Goal: Information Seeking & Learning: Learn about a topic

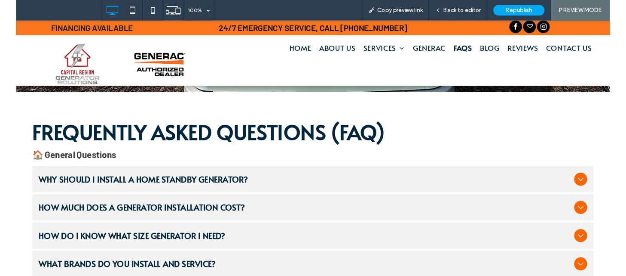
scroll to position [212, 0]
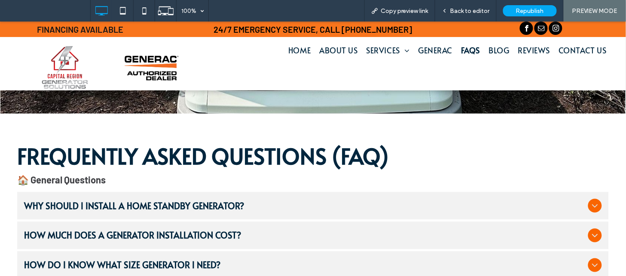
click at [177, 211] on div "Why should I install a home standby generator?" at bounding box center [313, 205] width 592 height 28
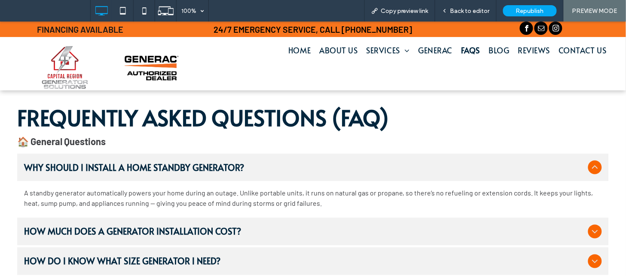
scroll to position [326, 0]
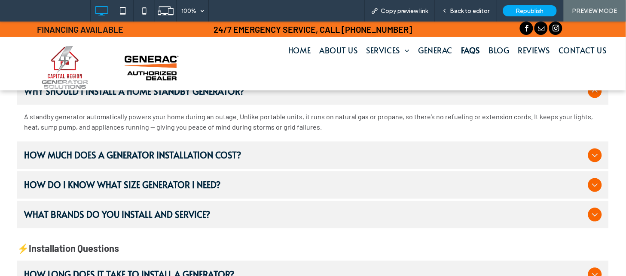
click at [320, 155] on span "How much does a generator installation cost?" at bounding box center [304, 154] width 561 height 9
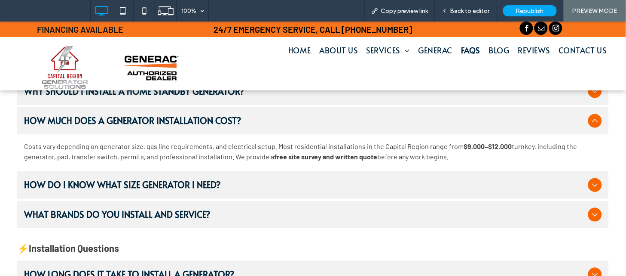
click at [198, 177] on div "How do I know what size generator I need?" at bounding box center [313, 185] width 592 height 28
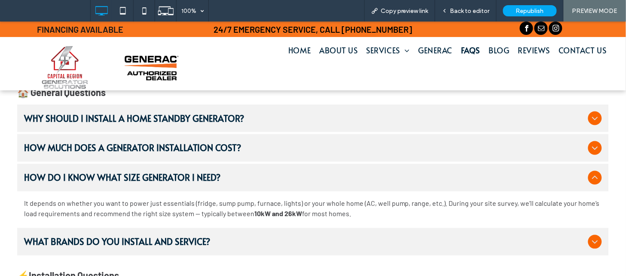
scroll to position [291, 0]
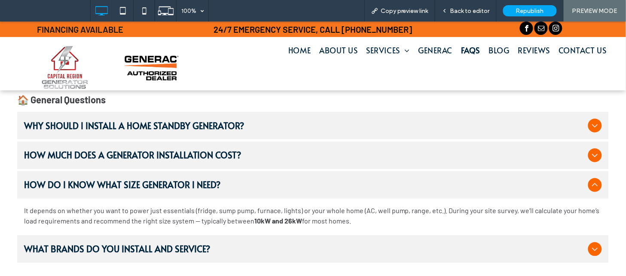
click at [194, 244] on span "What brands do you install and service?" at bounding box center [304, 248] width 561 height 9
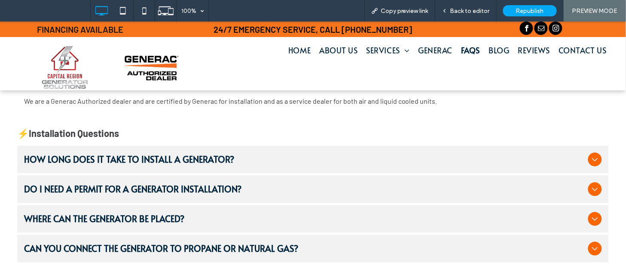
scroll to position [432, 0]
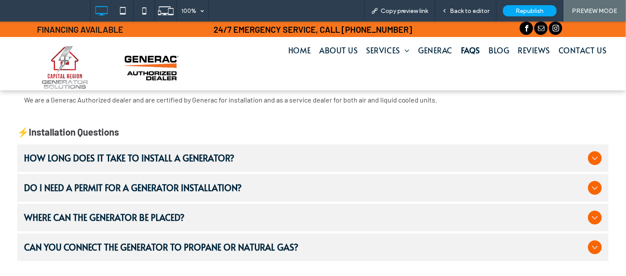
click at [255, 156] on span "How long does it take to install a generator?" at bounding box center [304, 157] width 561 height 9
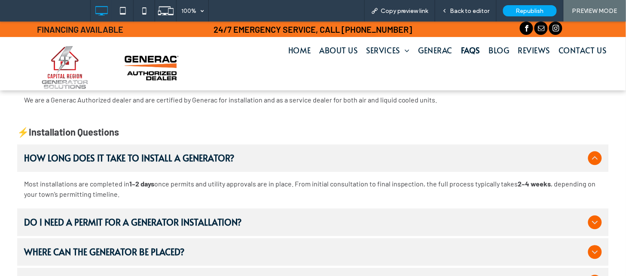
click at [119, 226] on span "Do I need a permit for a generator installation?" at bounding box center [304, 221] width 561 height 9
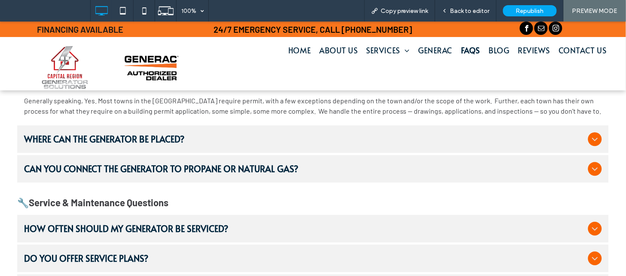
scroll to position [566, 0]
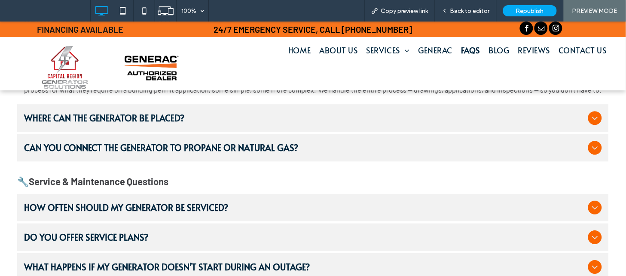
click at [257, 119] on span "Where can the generator be placed?" at bounding box center [304, 117] width 561 height 9
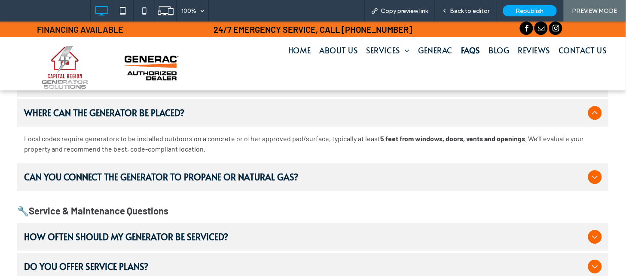
scroll to position [531, 0]
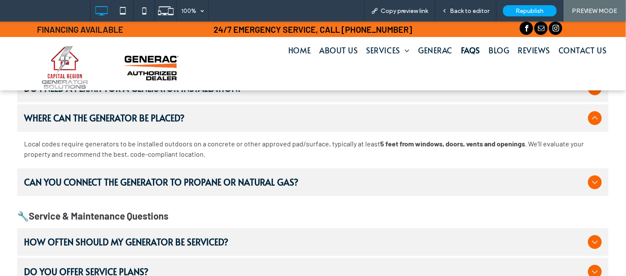
click at [268, 177] on span "Can you connect the generator to propane or natural gas?" at bounding box center [304, 181] width 561 height 9
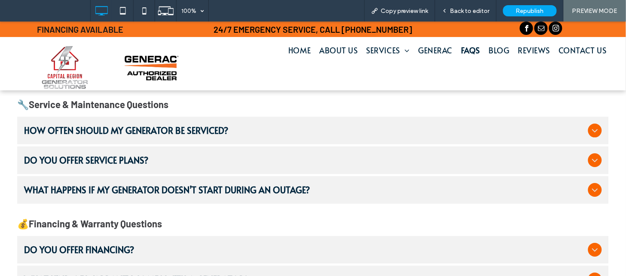
scroll to position [631, 0]
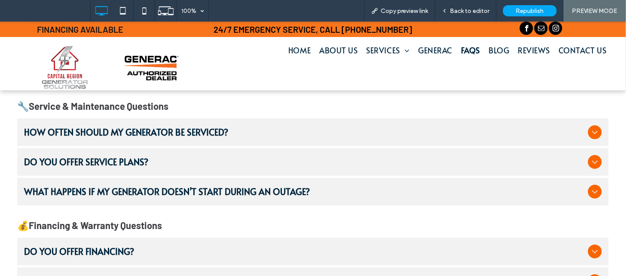
click at [191, 127] on span "How often should my generator be serviced?" at bounding box center [304, 131] width 561 height 9
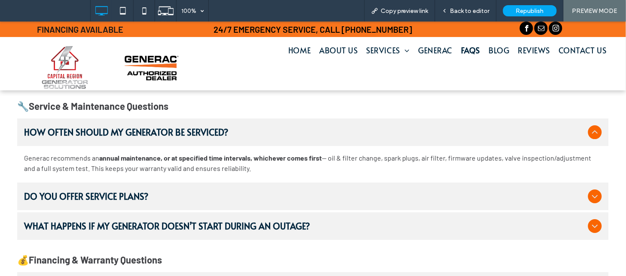
click at [205, 191] on span "Do you offer service plans?" at bounding box center [304, 195] width 561 height 9
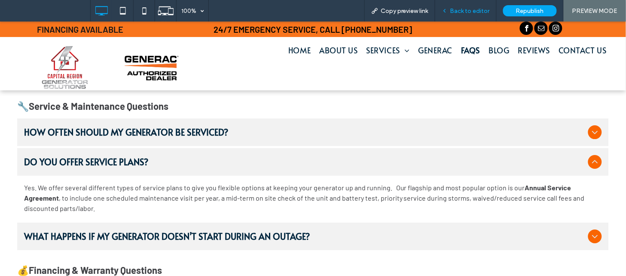
click at [463, 13] on span "Back to editor" at bounding box center [471, 10] width 40 height 7
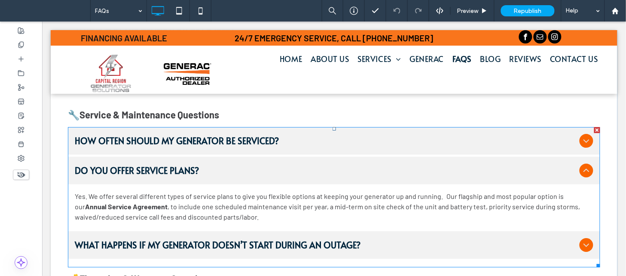
click at [436, 196] on p "Yes. We offer several different types of service plans to give you flexible opt…" at bounding box center [333, 205] width 519 height 31
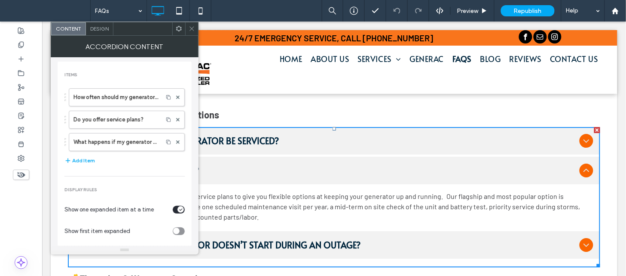
click at [437, 190] on p "Yes. We offer several different types of service plans to give you flexible opt…" at bounding box center [333, 205] width 519 height 31
click at [140, 121] on label "Do you offer service plans?" at bounding box center [116, 119] width 85 height 17
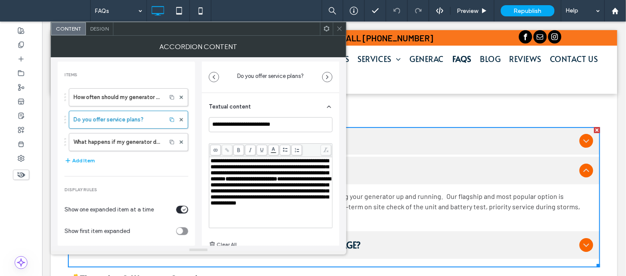
click at [285, 176] on span "**********" at bounding box center [270, 170] width 118 height 24
click at [341, 27] on use at bounding box center [339, 29] width 4 height 4
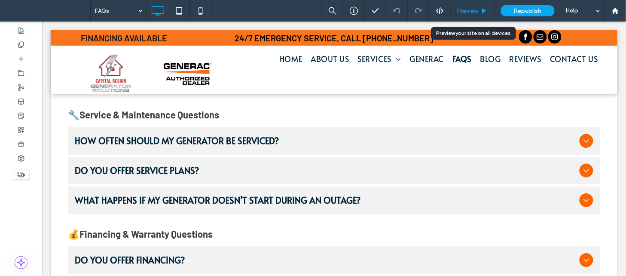
click at [478, 7] on span "Preview" at bounding box center [467, 10] width 21 height 7
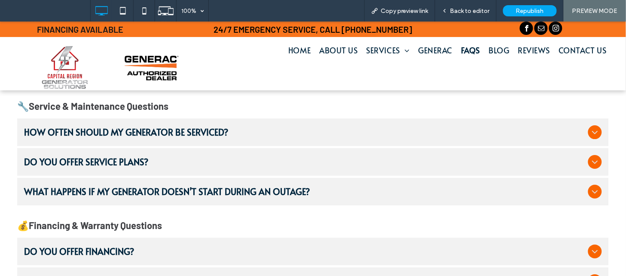
click at [158, 190] on span "What happens if my generator doesn’t start during an outage?" at bounding box center [304, 190] width 561 height 9
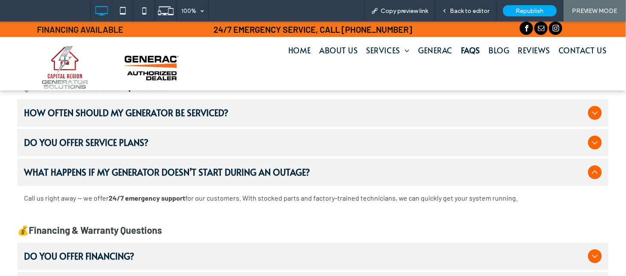
scroll to position [764, 0]
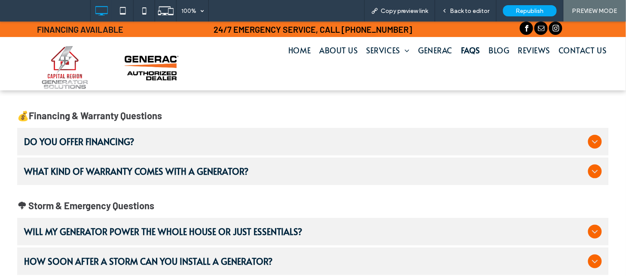
click at [350, 140] on span "Do you offer financing?" at bounding box center [304, 140] width 561 height 9
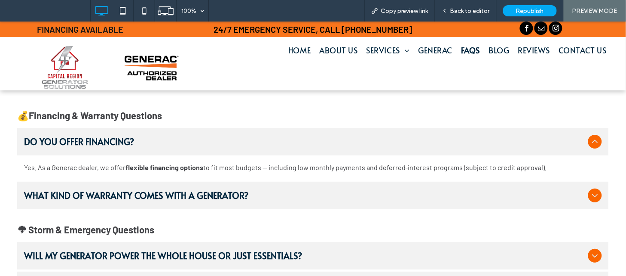
click at [437, 192] on span "What kind of warranty comes with a generator?" at bounding box center [304, 194] width 561 height 9
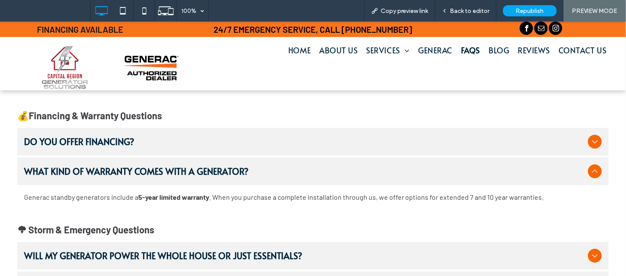
click at [193, 251] on span "Will my generator power the whole house or just essentials?" at bounding box center [304, 254] width 561 height 9
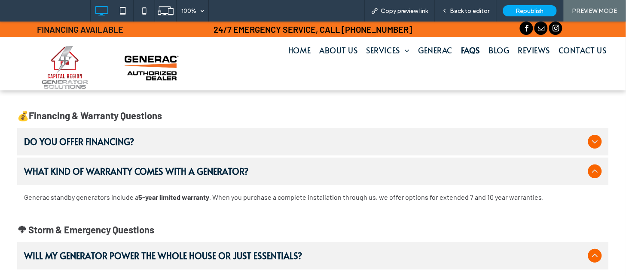
click at [203, 250] on span "Will my generator power the whole house or just essentials?" at bounding box center [304, 254] width 561 height 9
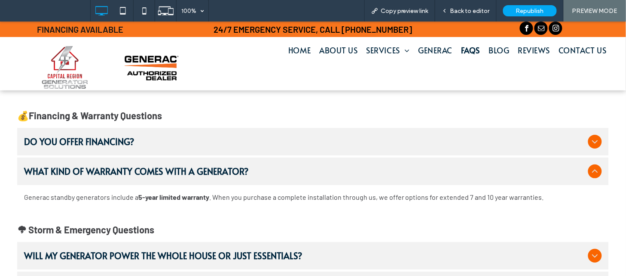
click at [590, 254] on icon at bounding box center [595, 255] width 10 height 10
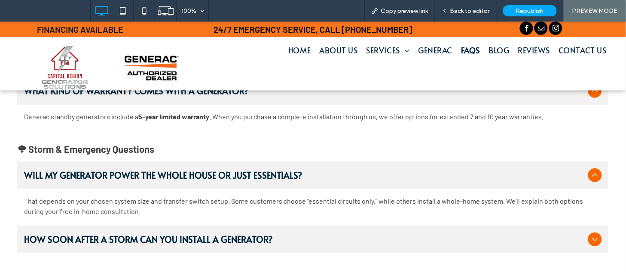
scroll to position [833, 0]
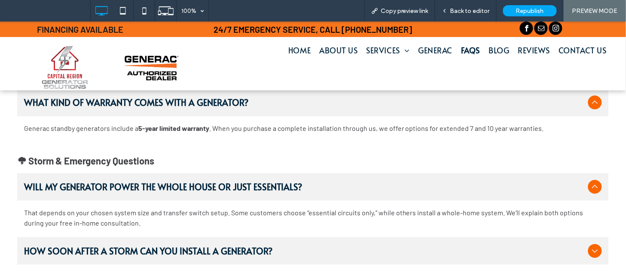
click at [371, 253] on span "How soon after a storm can you install a generator?" at bounding box center [304, 249] width 561 height 9
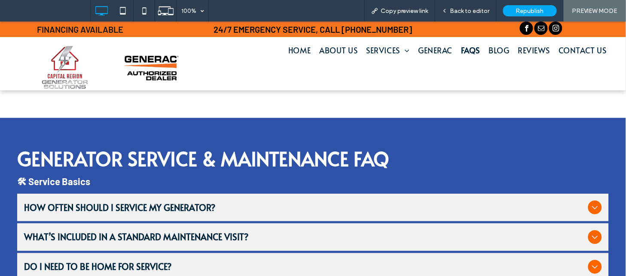
scroll to position [1005, 0]
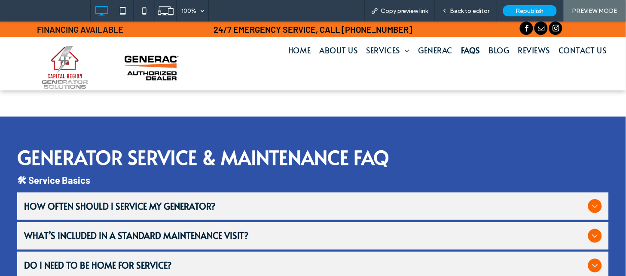
click at [202, 192] on div "How often should I service my generator?" at bounding box center [313, 206] width 592 height 28
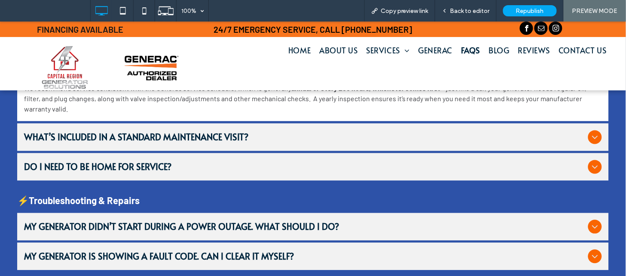
scroll to position [1149, 0]
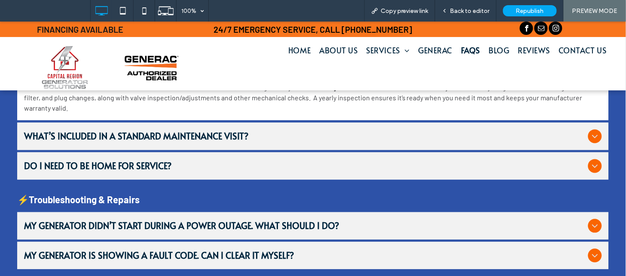
click at [360, 139] on span "What’s included in a standard maintenance visit?" at bounding box center [304, 135] width 561 height 9
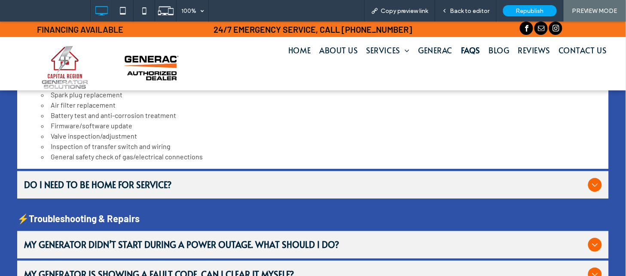
scroll to position [1233, 0]
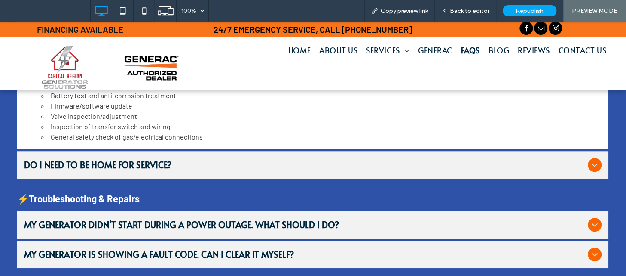
click at [577, 166] on span "Do I need to be home for service?" at bounding box center [304, 163] width 561 height 9
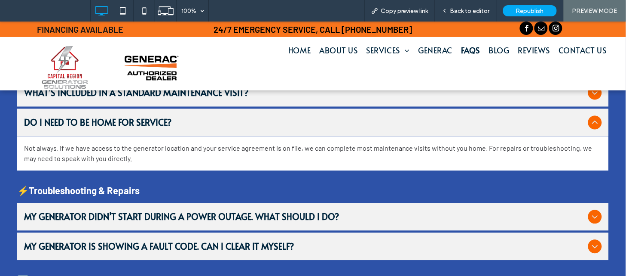
scroll to position [1183, 0]
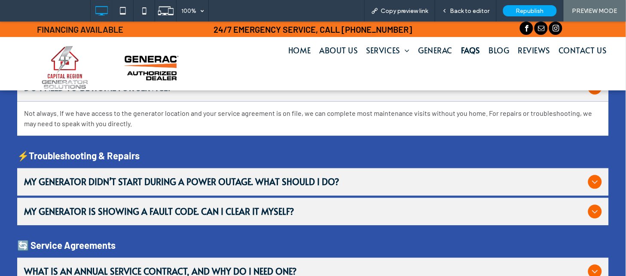
click at [575, 177] on span "My generator didn’t start during a power outage. What should I do?" at bounding box center [304, 181] width 561 height 9
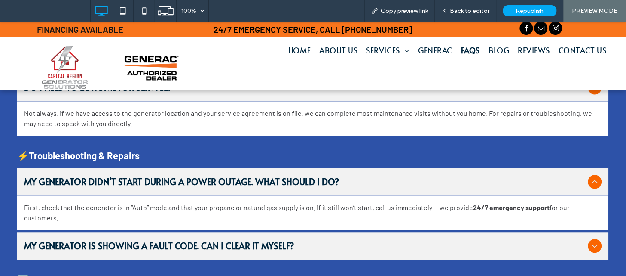
click at [179, 241] on span "My generator is showing a fault code. Can I clear it myself?" at bounding box center [304, 245] width 561 height 9
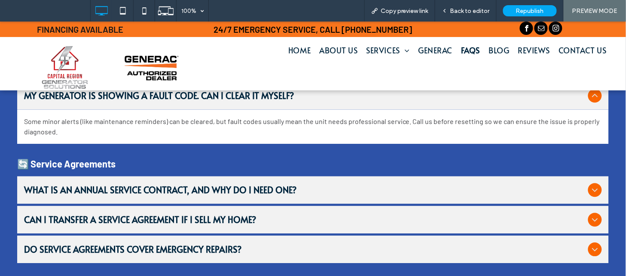
scroll to position [1301, 0]
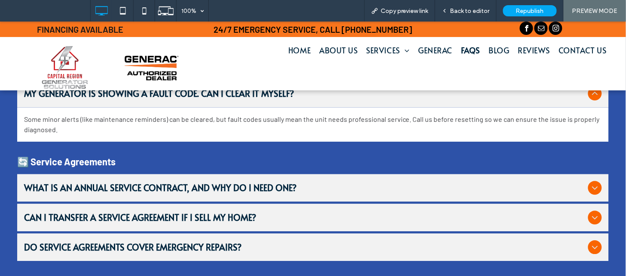
click at [275, 182] on span "What is an annual service contract, and why do I need one?" at bounding box center [304, 186] width 561 height 9
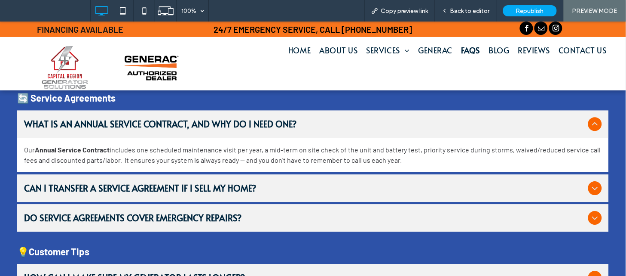
scroll to position [1416, 0]
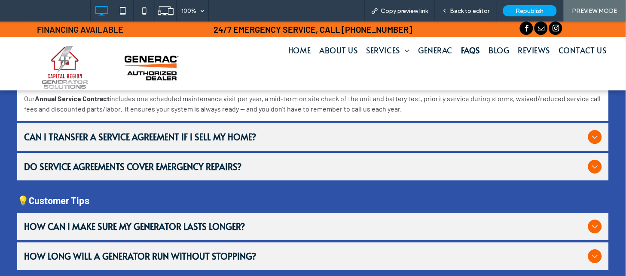
click at [316, 133] on span "Can I transfer a service agreement if I sell my home?" at bounding box center [304, 136] width 561 height 9
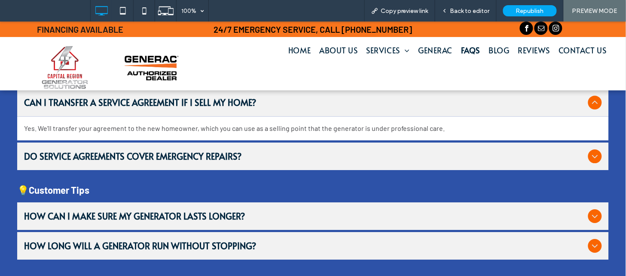
click at [205, 151] on span "Do service agreements cover emergency repairs?" at bounding box center [304, 155] width 561 height 9
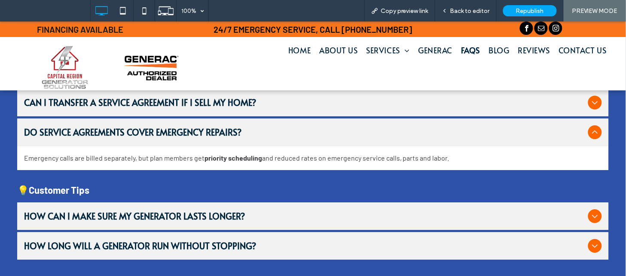
click at [365, 100] on span "Can I transfer a service agreement if I sell my home?" at bounding box center [304, 101] width 561 height 9
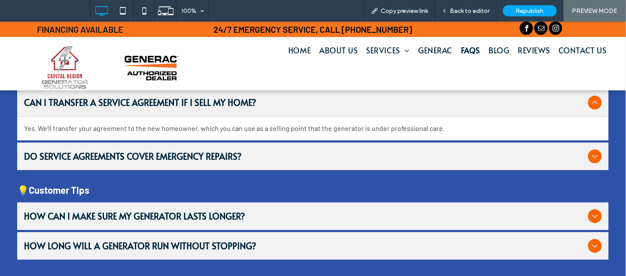
click at [299, 151] on span "Do service agreements cover emergency repairs?" at bounding box center [304, 155] width 561 height 9
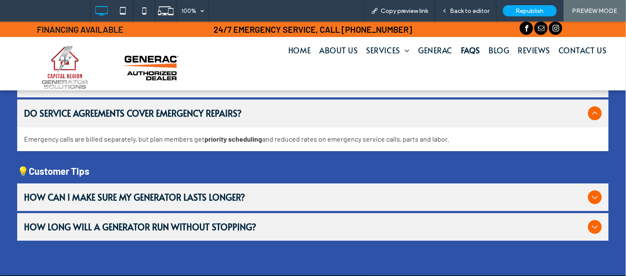
scroll to position [1492, 0]
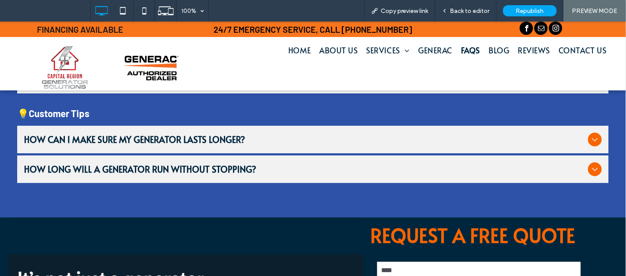
click at [217, 129] on div "How can I make sure my generator lasts longer?" at bounding box center [313, 139] width 592 height 28
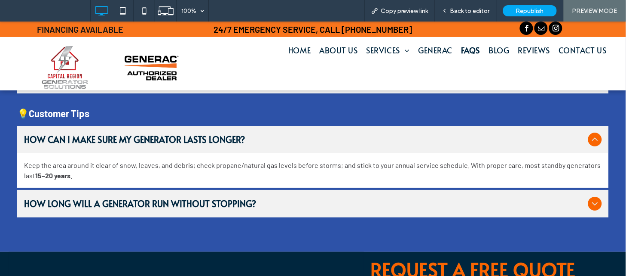
click at [314, 207] on div "How long will a generator run without stopping?" at bounding box center [313, 203] width 592 height 28
